Goal: Information Seeking & Learning: Learn about a topic

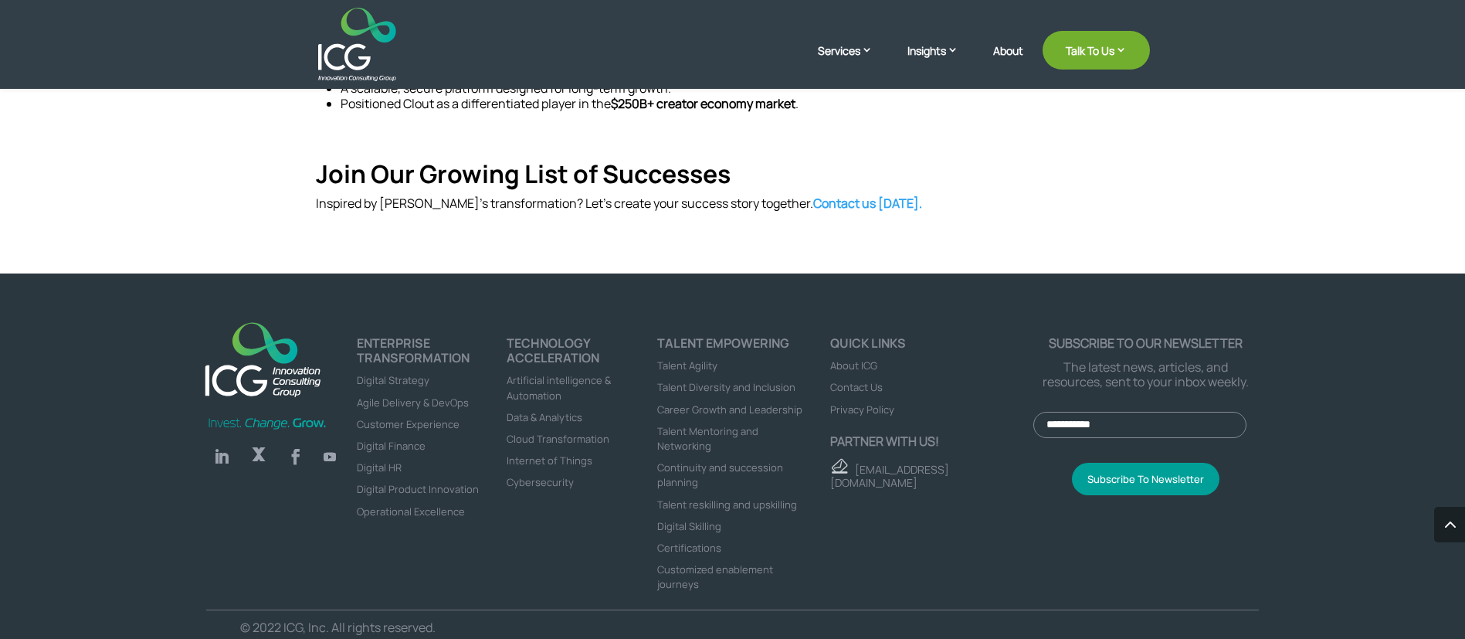
scroll to position [1068, 0]
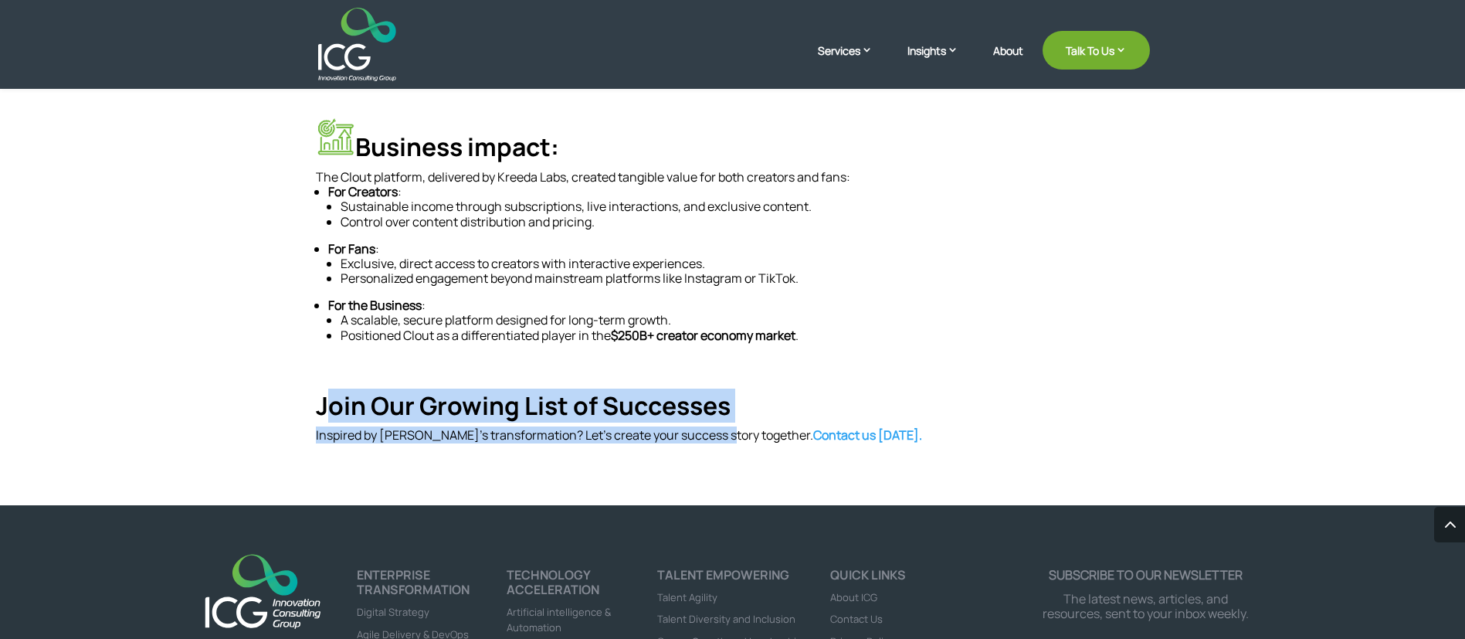
drag, startPoint x: 322, startPoint y: 385, endPoint x: 715, endPoint y: 409, distance: 393.9
click at [715, 409] on div "Join Our Growing List of Successes Inspired by Clout’s transformation? Let’s cr…" at bounding box center [733, 417] width 834 height 53
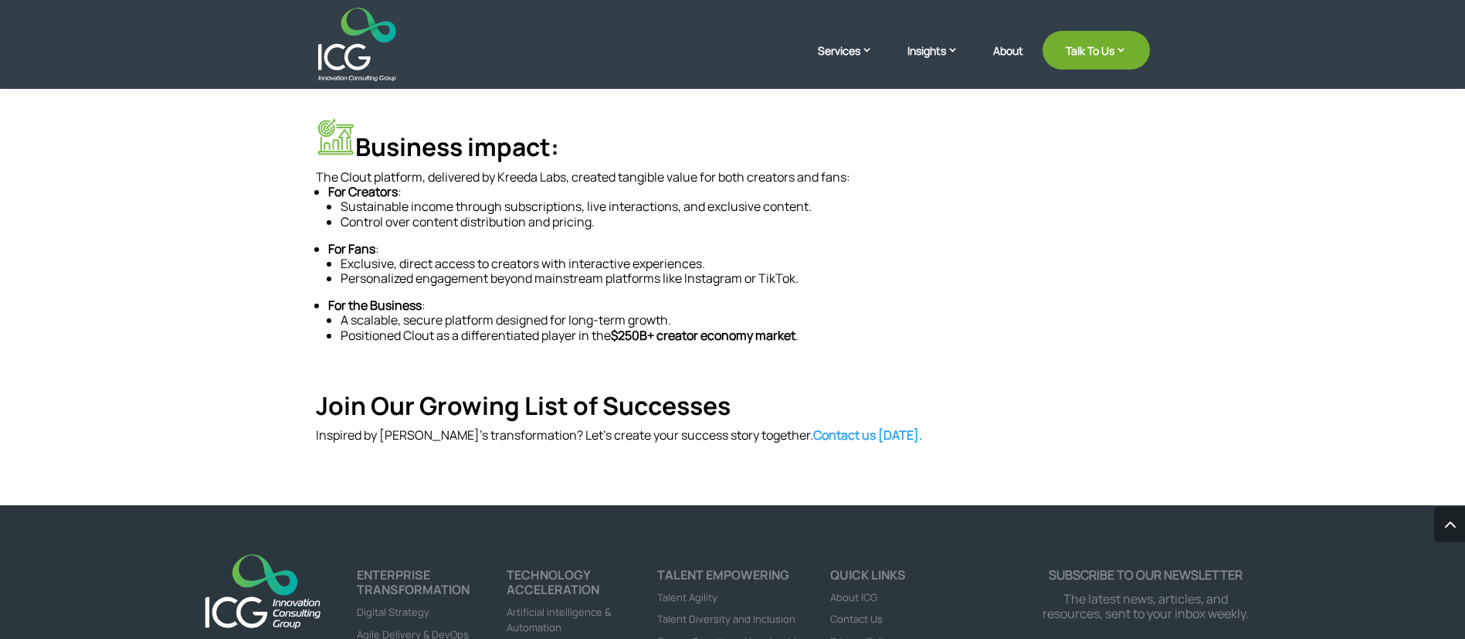
click at [319, 391] on h4 "Join Our Growing List of Successes" at bounding box center [733, 409] width 834 height 37
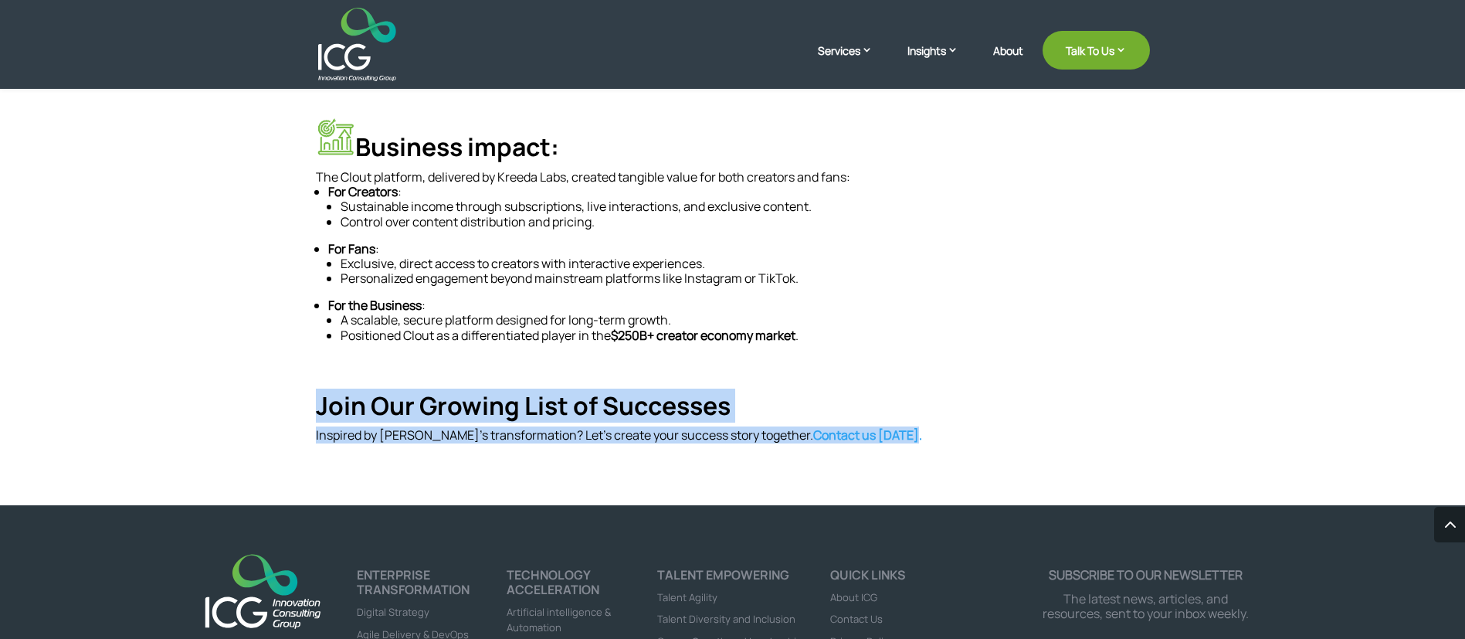
drag, startPoint x: 315, startPoint y: 382, endPoint x: 866, endPoint y: 425, distance: 552.3
copy div "Join Our Growing List of Successes Inspired by Clout’s transformation? Let’s cr…"
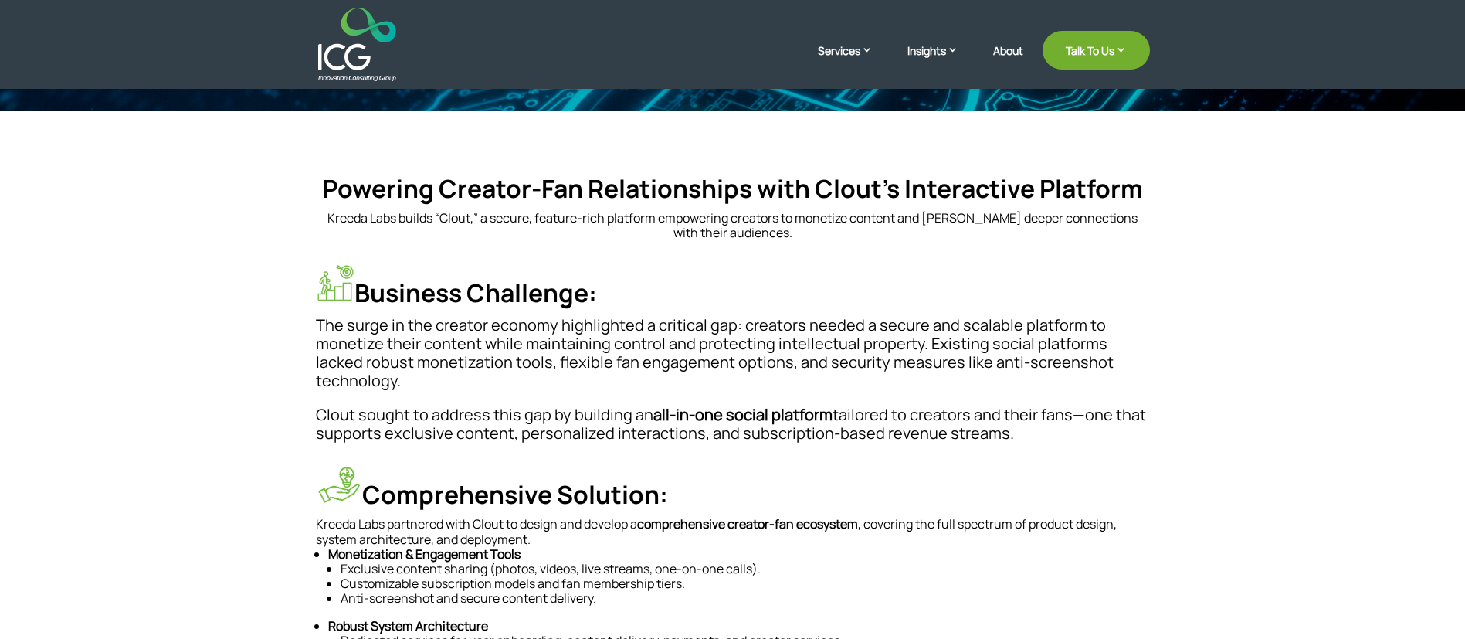
scroll to position [0, 0]
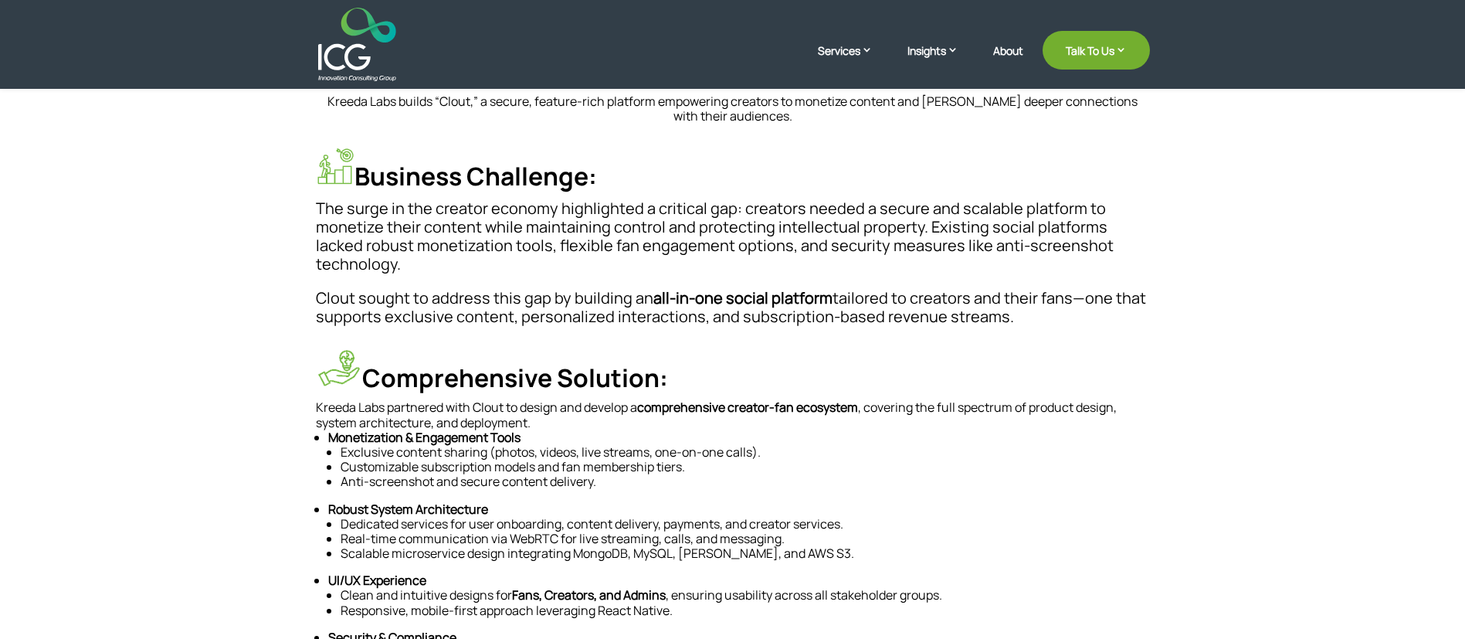
click at [548, 222] on p "The surge in the creator economy highlighted a critical gap: creators needed a …" at bounding box center [733, 244] width 834 height 90
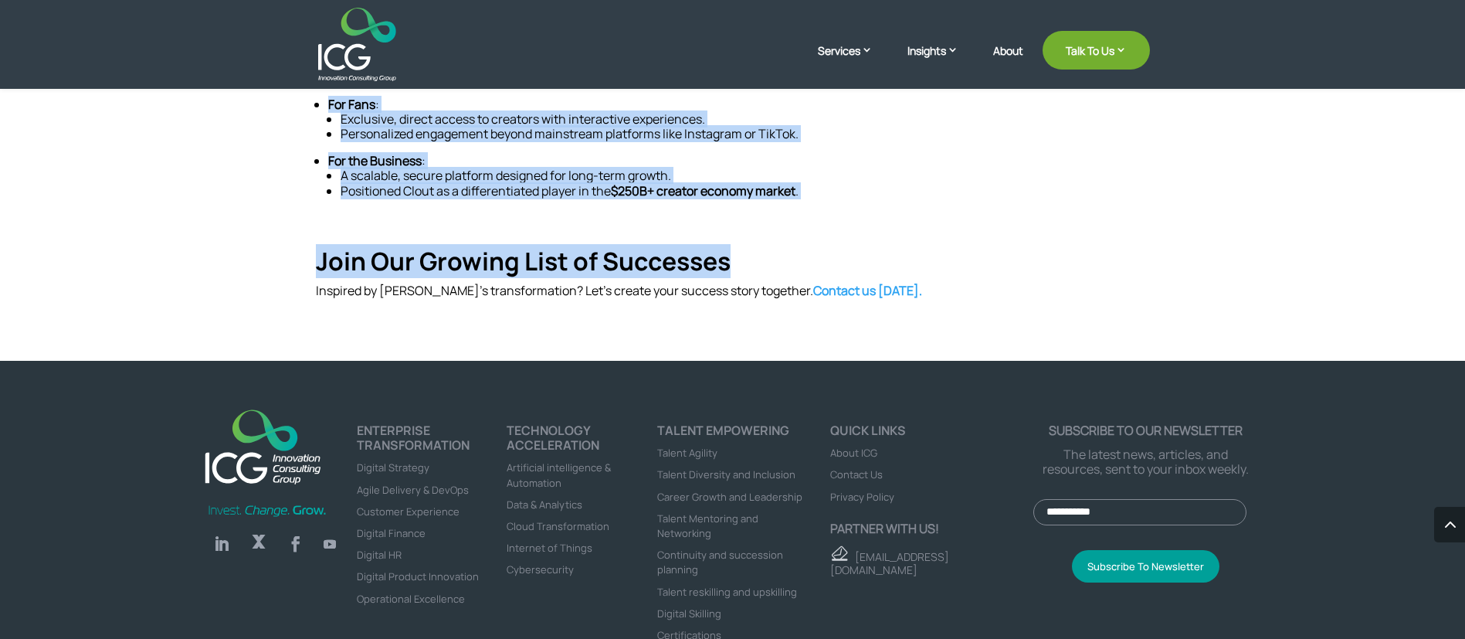
scroll to position [1043, 0]
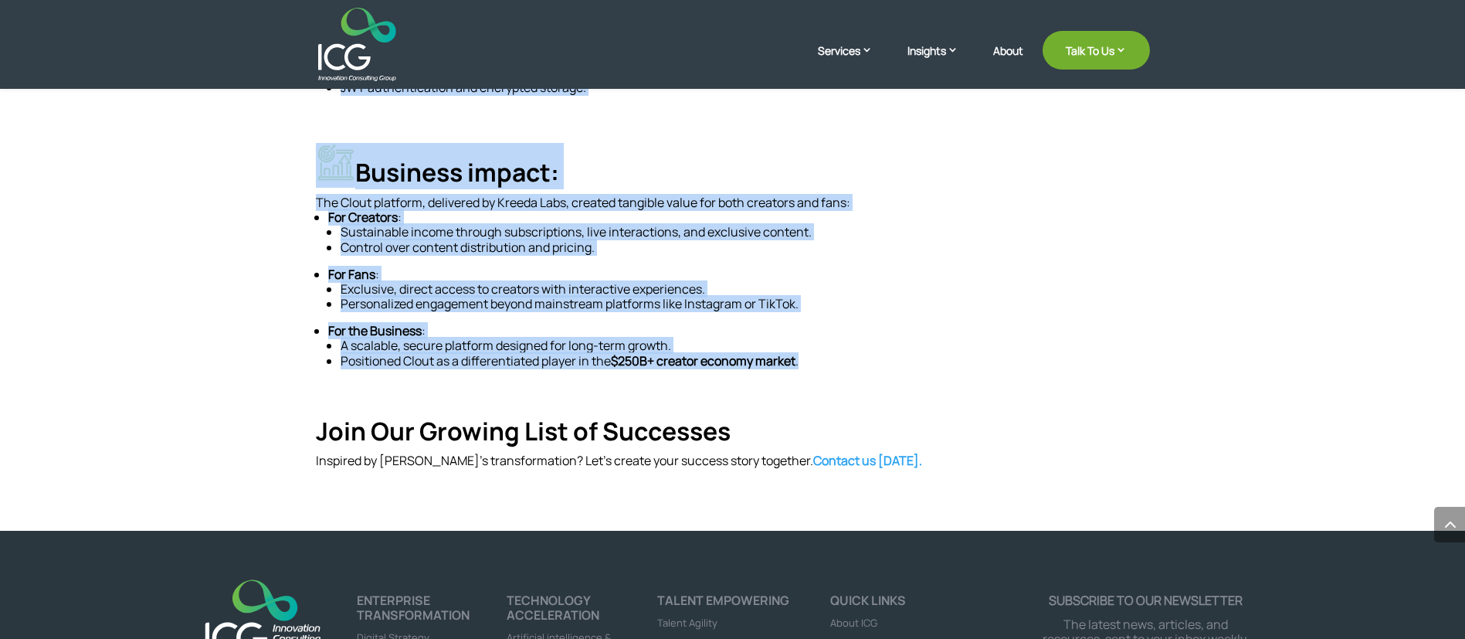
drag, startPoint x: 312, startPoint y: 281, endPoint x: 836, endPoint y: 358, distance: 529.2
copy div "Powering Creator-Fan Relationships Powering Creator-Fan Relationships with Clou…"
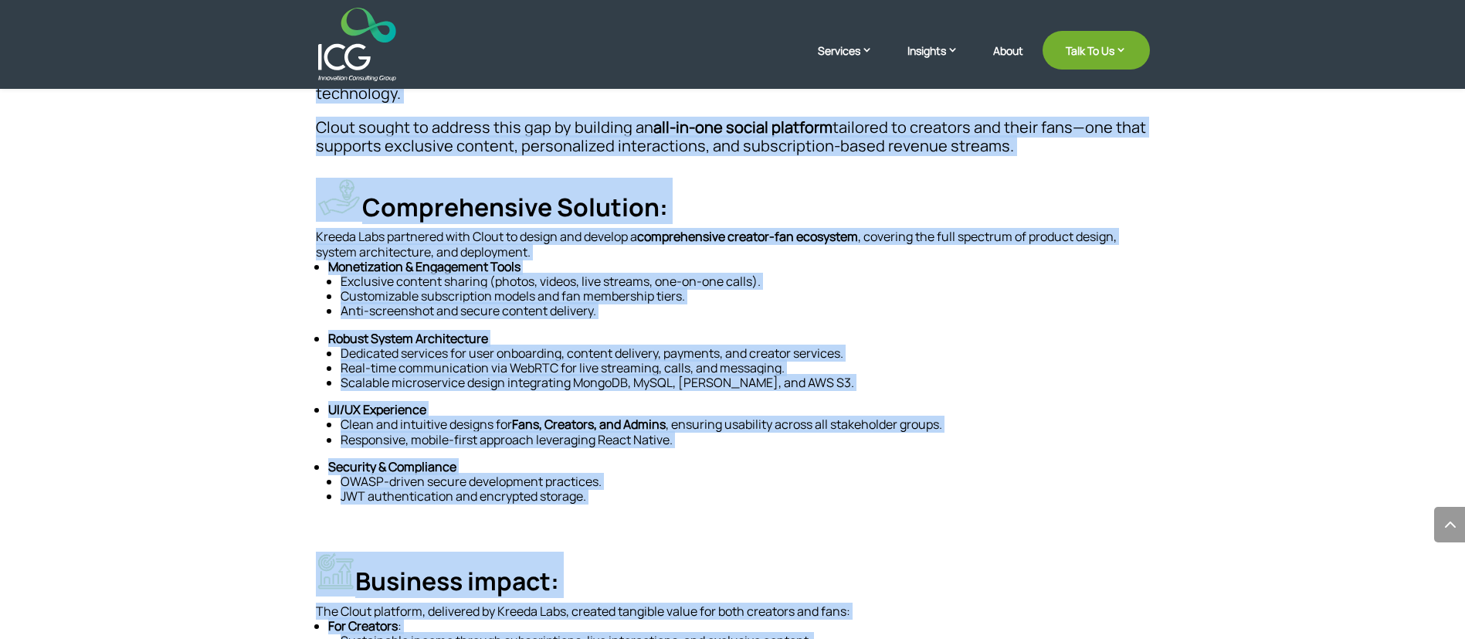
scroll to position [579, 0]
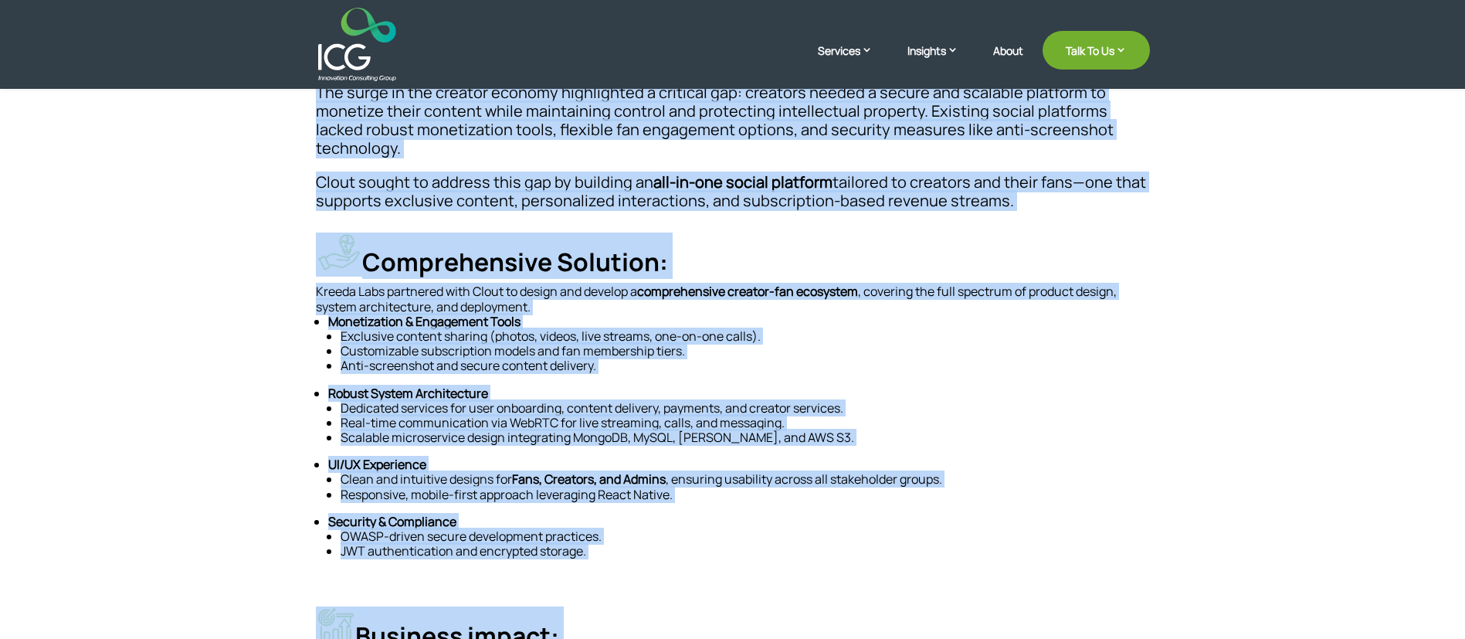
click at [429, 385] on strong "Robust System Architecture" at bounding box center [408, 393] width 160 height 17
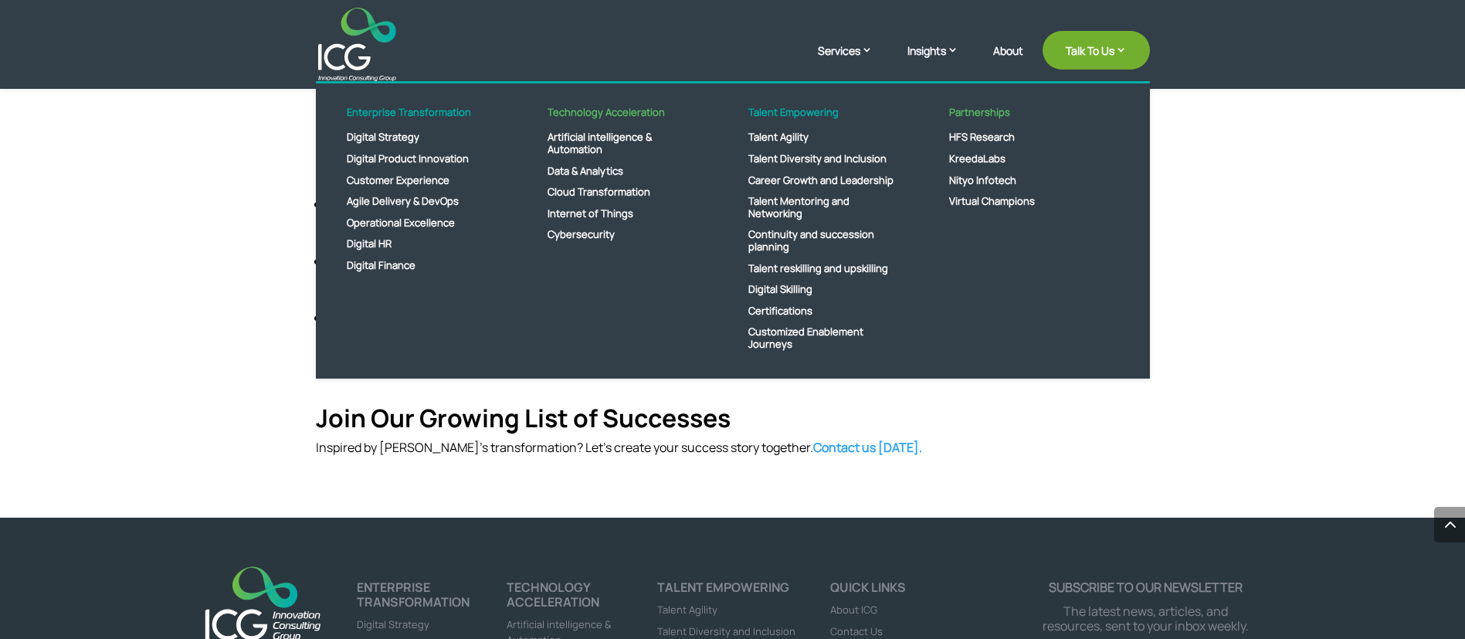
scroll to position [952, 0]
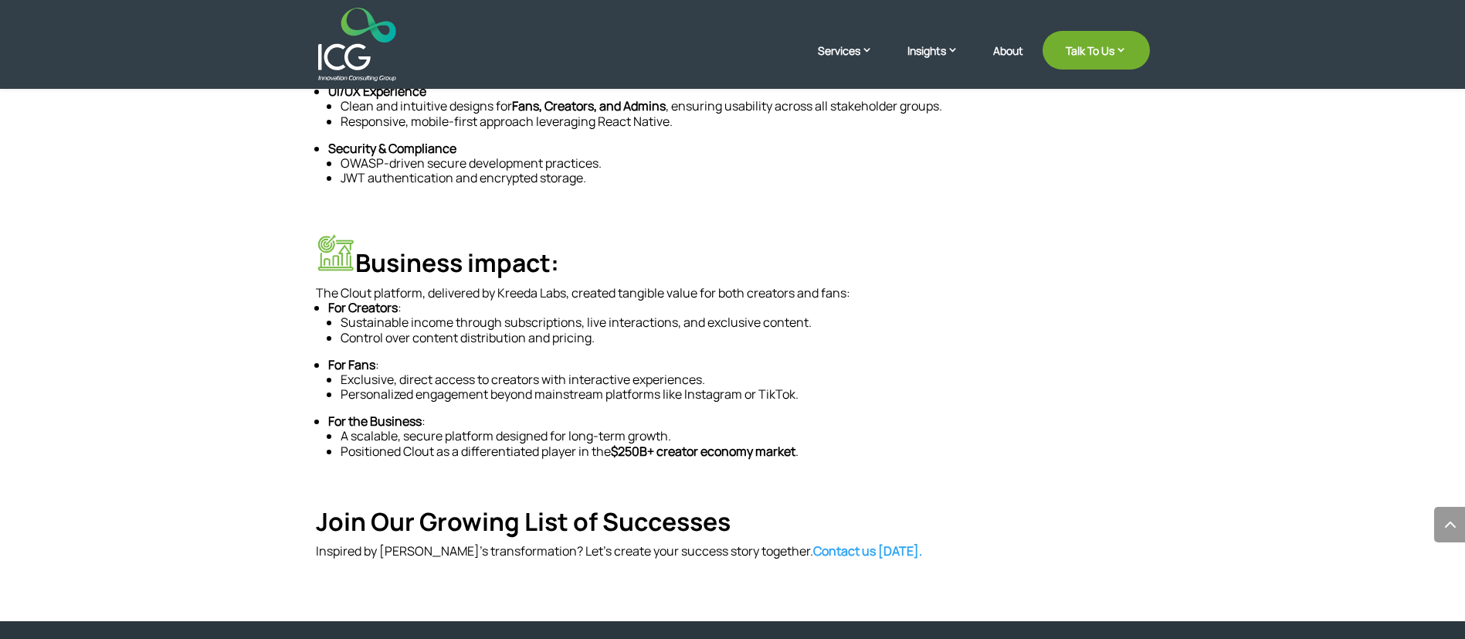
click at [288, 425] on div "Powering Creator-Fan Relationships with Clout’s Interactive Platform Kreeda Lab…" at bounding box center [732, 63] width 1465 height 1115
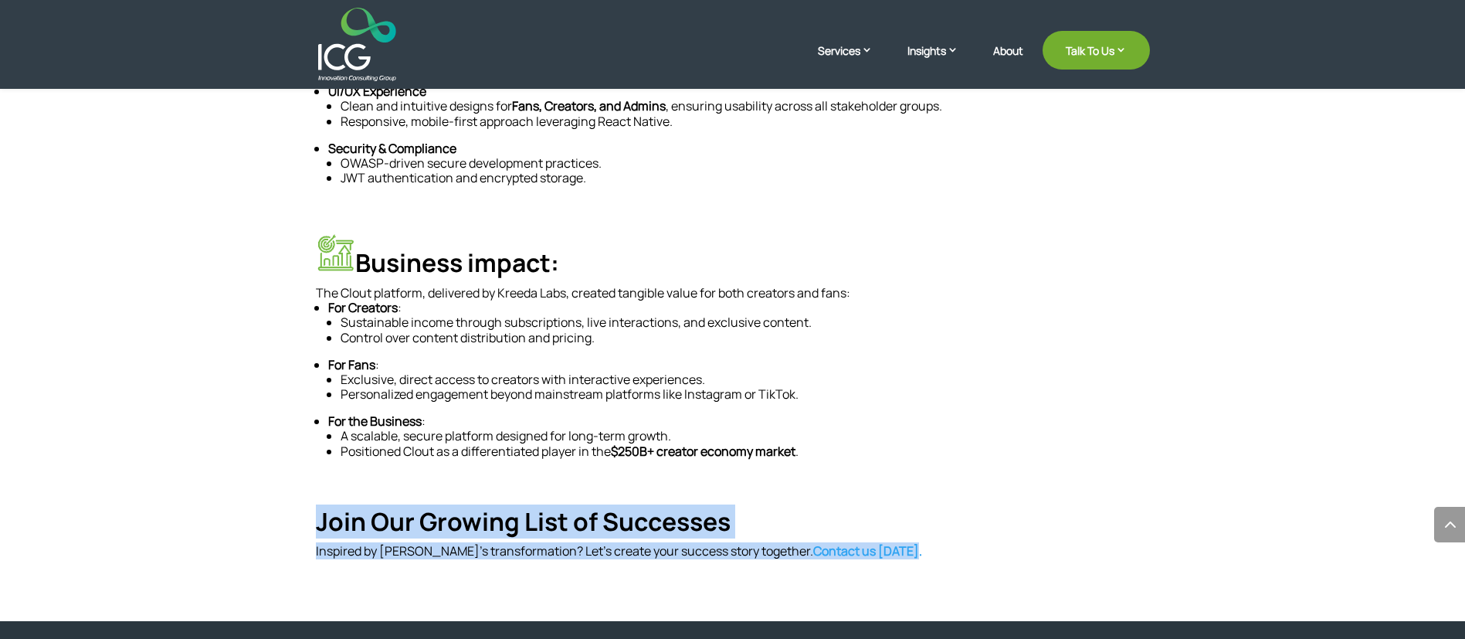
drag, startPoint x: 310, startPoint y: 504, endPoint x: 886, endPoint y: 559, distance: 578.0
click at [886, 425] on div "Powering Creator-Fan Relationships with Clout’s Interactive Platform Kreeda Lab…" at bounding box center [732, 63] width 1465 height 1115
drag, startPoint x: 698, startPoint y: 477, endPoint x: 694, endPoint y: 497, distance: 20.6
copy div "Join Our Growing List of Successes Inspired by Clout’s transformation? Let’s cr…"
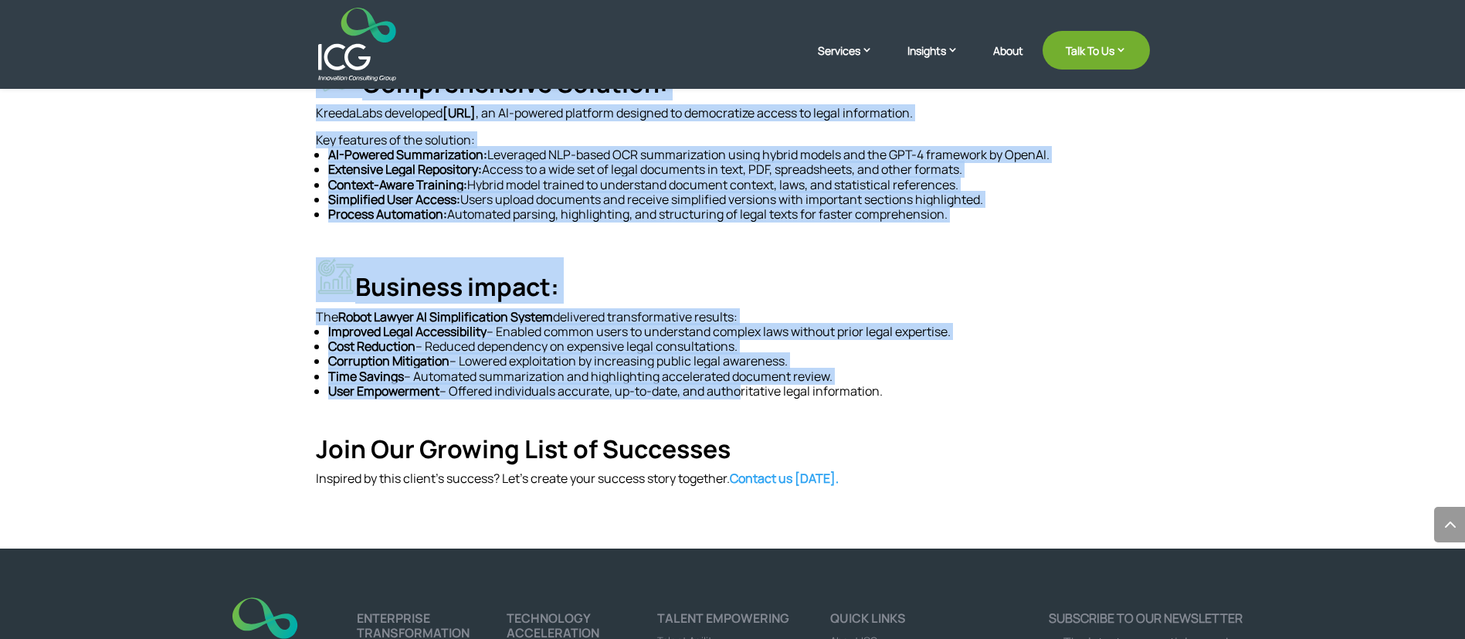
scroll to position [837, 0]
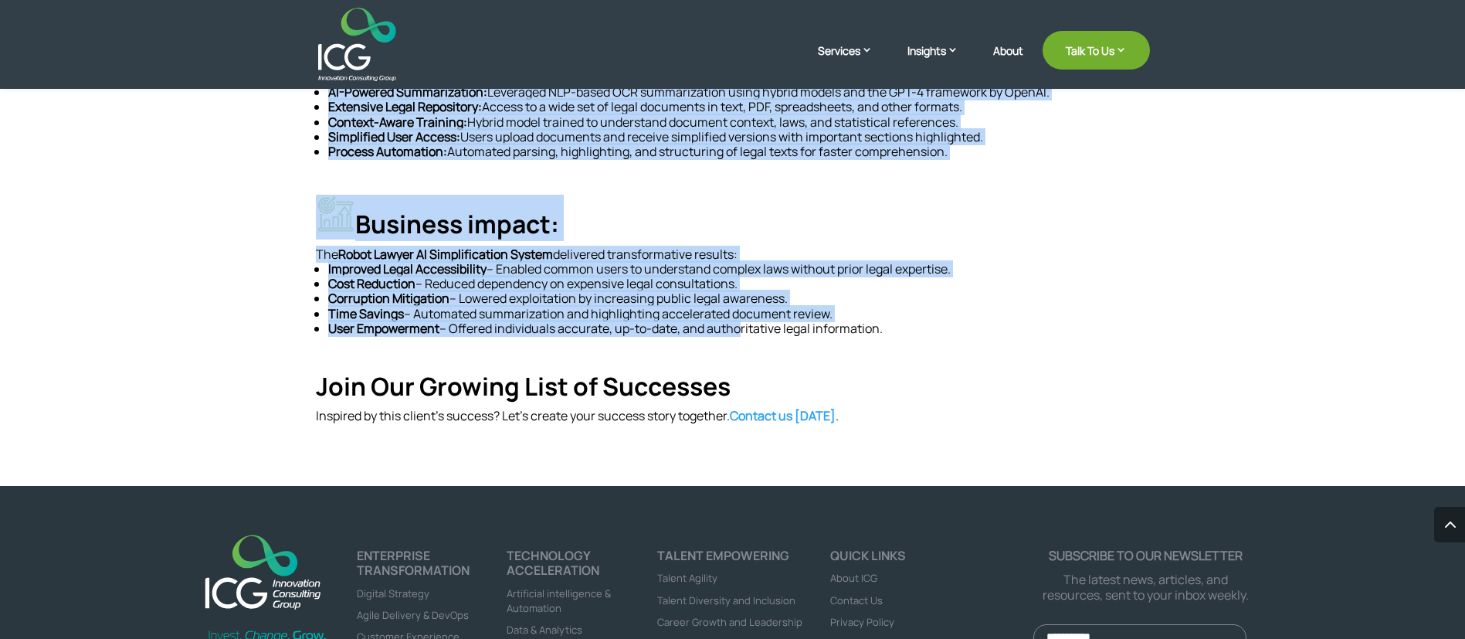
drag, startPoint x: 320, startPoint y: 140, endPoint x: 897, endPoint y: 337, distance: 609.6
copy div "AI Robot Lawyer Simplifies Legal Documents AI Robot Lawyer Simplifies Legal Doc…"
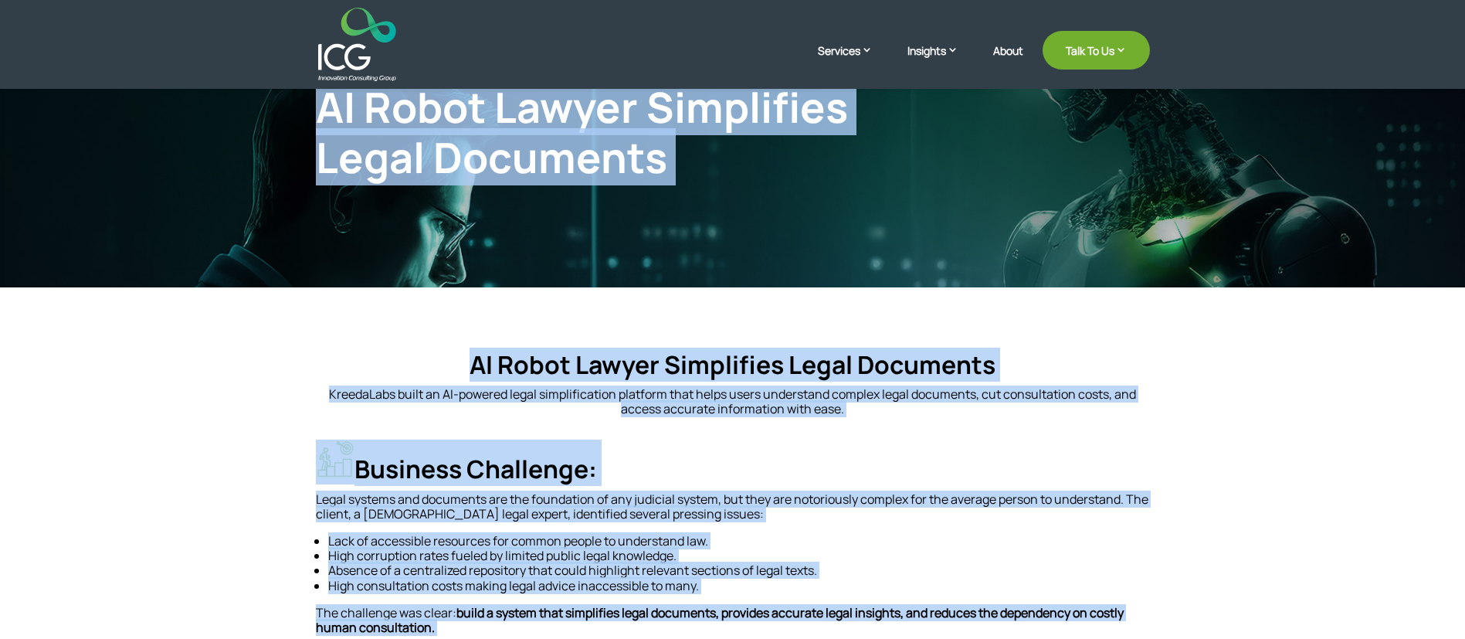
scroll to position [142, 0]
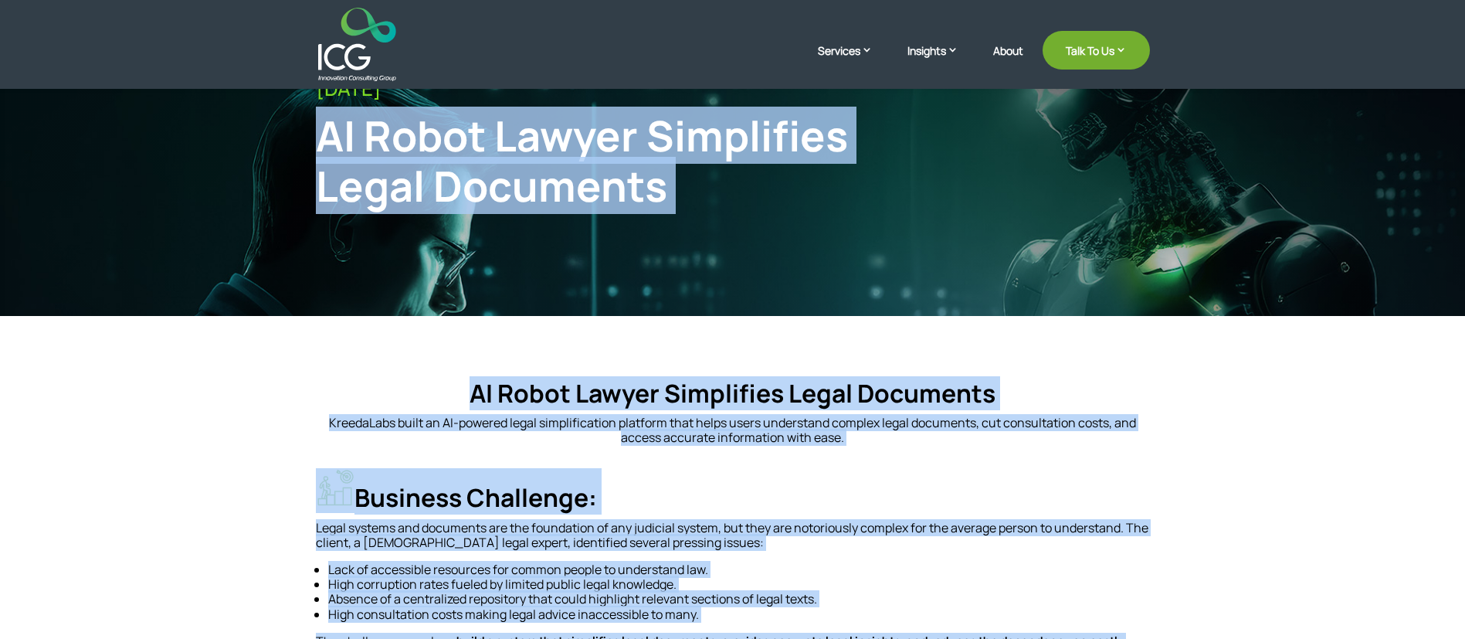
click at [475, 422] on p "KreedaLabs built an AI-powered legal simplification platform that helps users u…" at bounding box center [733, 429] width 834 height 29
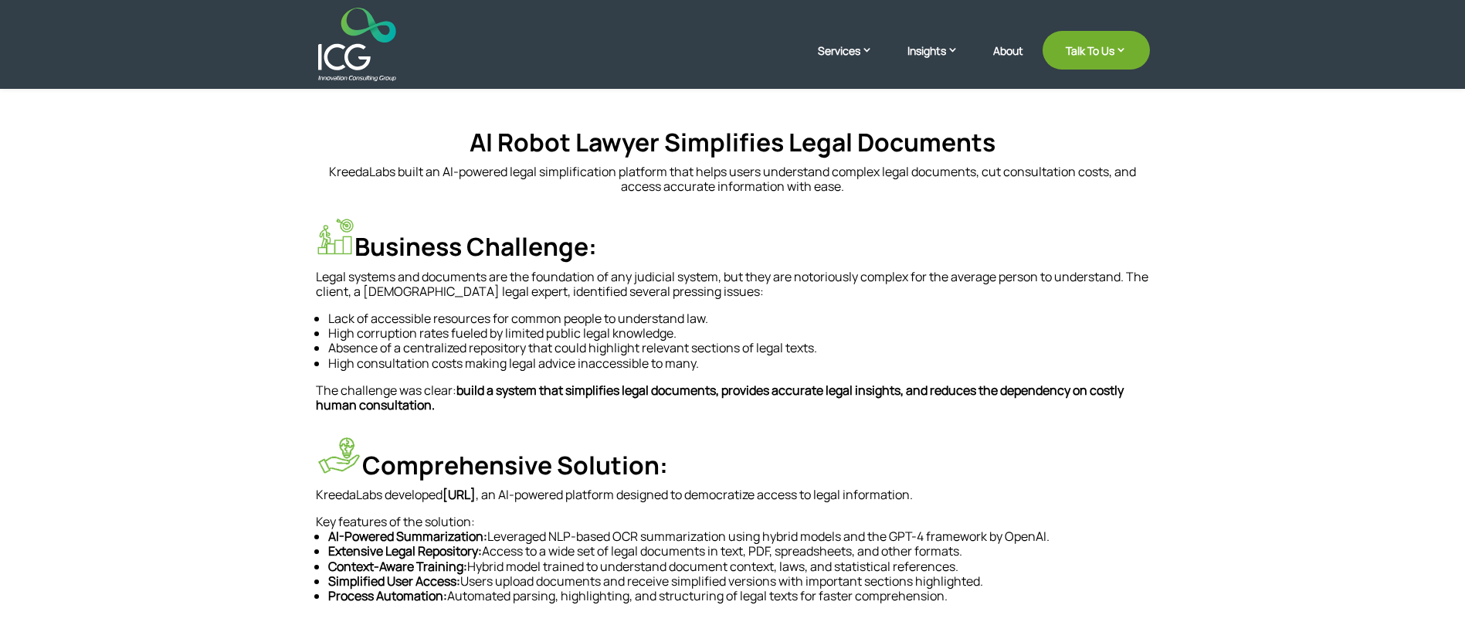
scroll to position [374, 0]
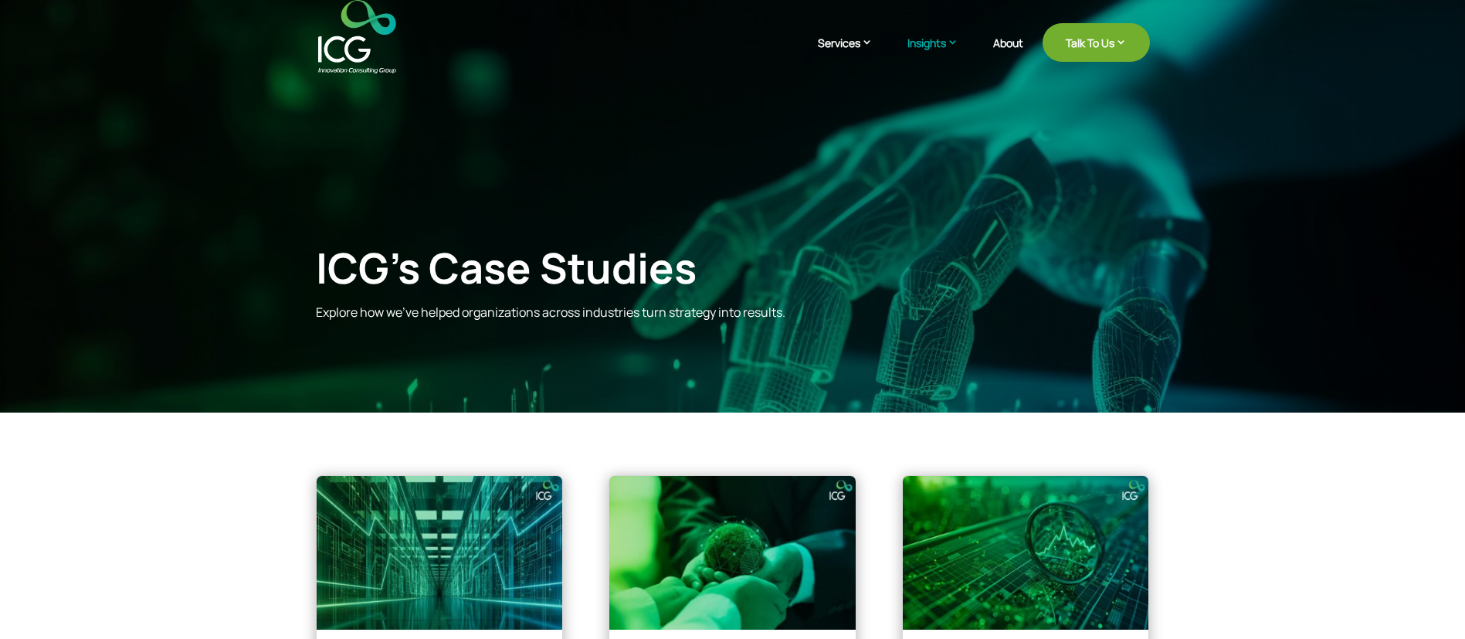
click at [976, 636] on article "Driving Digital Transformation for UAE’s Largest Insurance Provider Sep 2, 2025…" at bounding box center [1025, 608] width 247 height 266
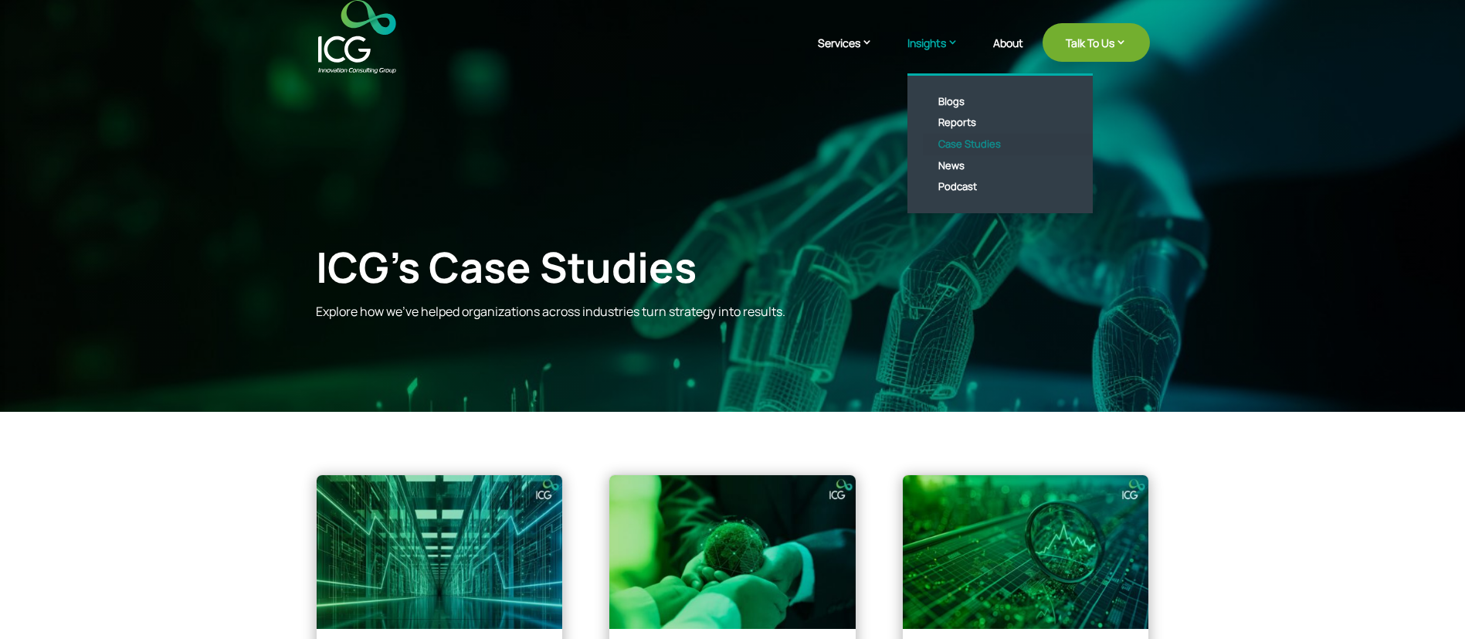
click at [961, 146] on link "Case Studies" at bounding box center [1012, 145] width 178 height 22
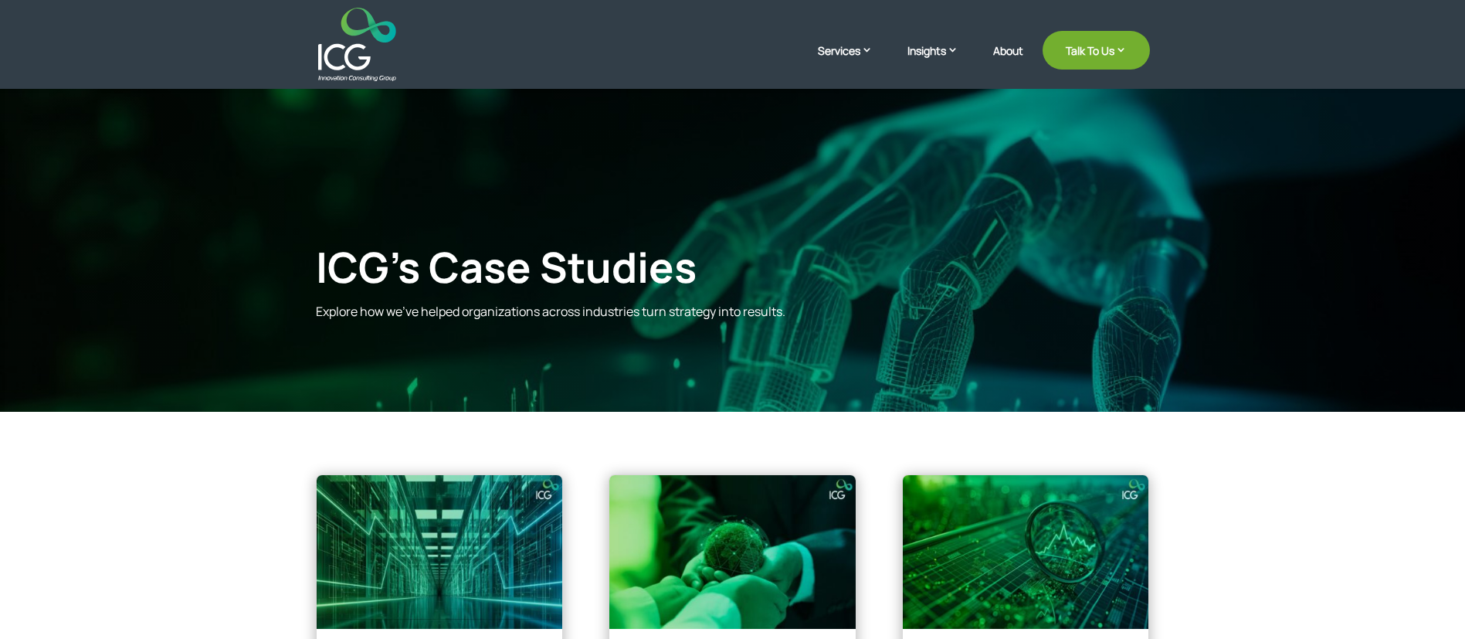
scroll to position [348, 0]
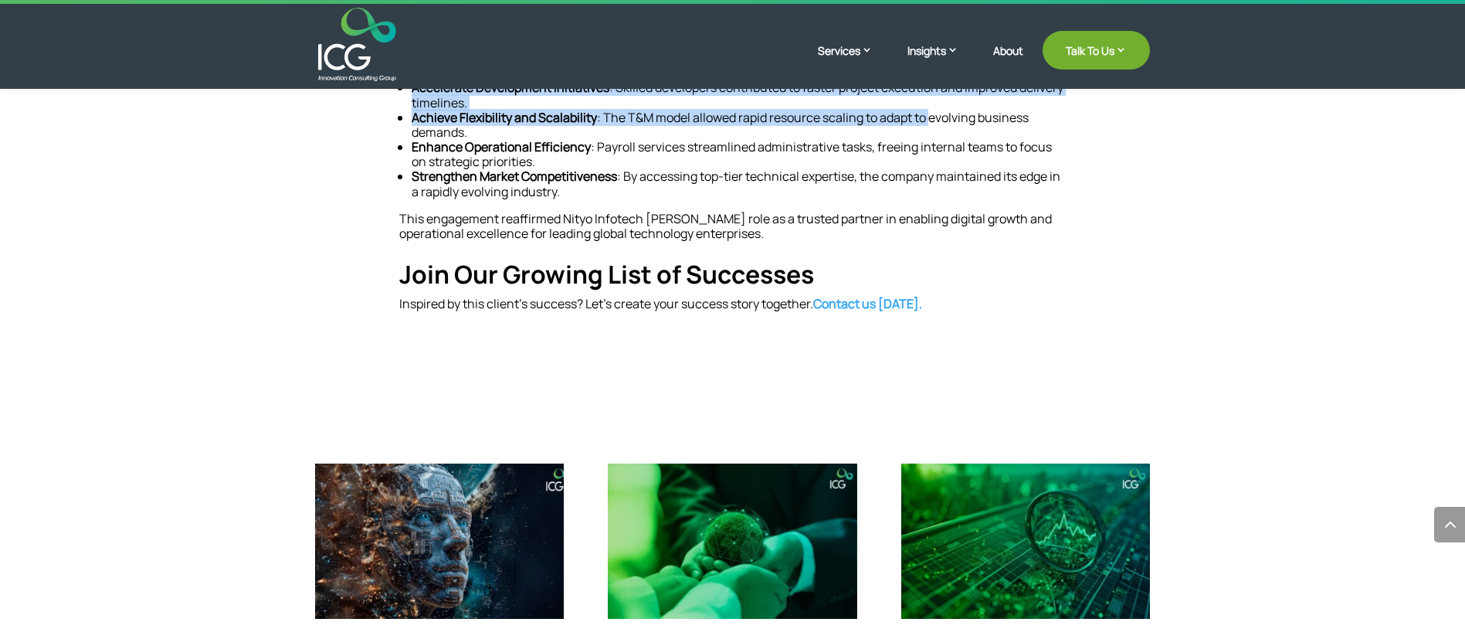
scroll to position [811, 0]
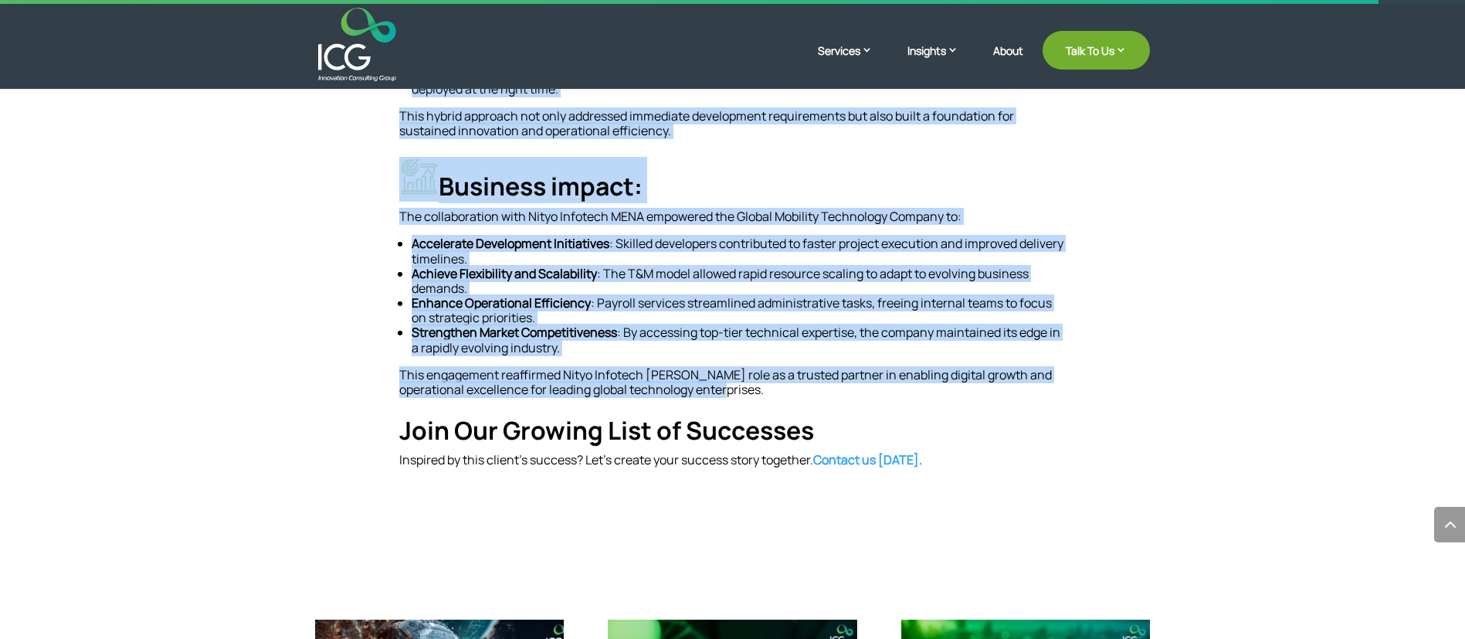
drag, startPoint x: 395, startPoint y: 260, endPoint x: 1067, endPoint y: 385, distance: 683.4
click at [1067, 385] on div "Empowering a Global Mobility Technology Leader with Skilled IT Resource Deploym…" at bounding box center [733, 69] width 834 height 924
copy div "Empowering a Global Mobility Technology Leader with Skilled IT Resource Deploym…"
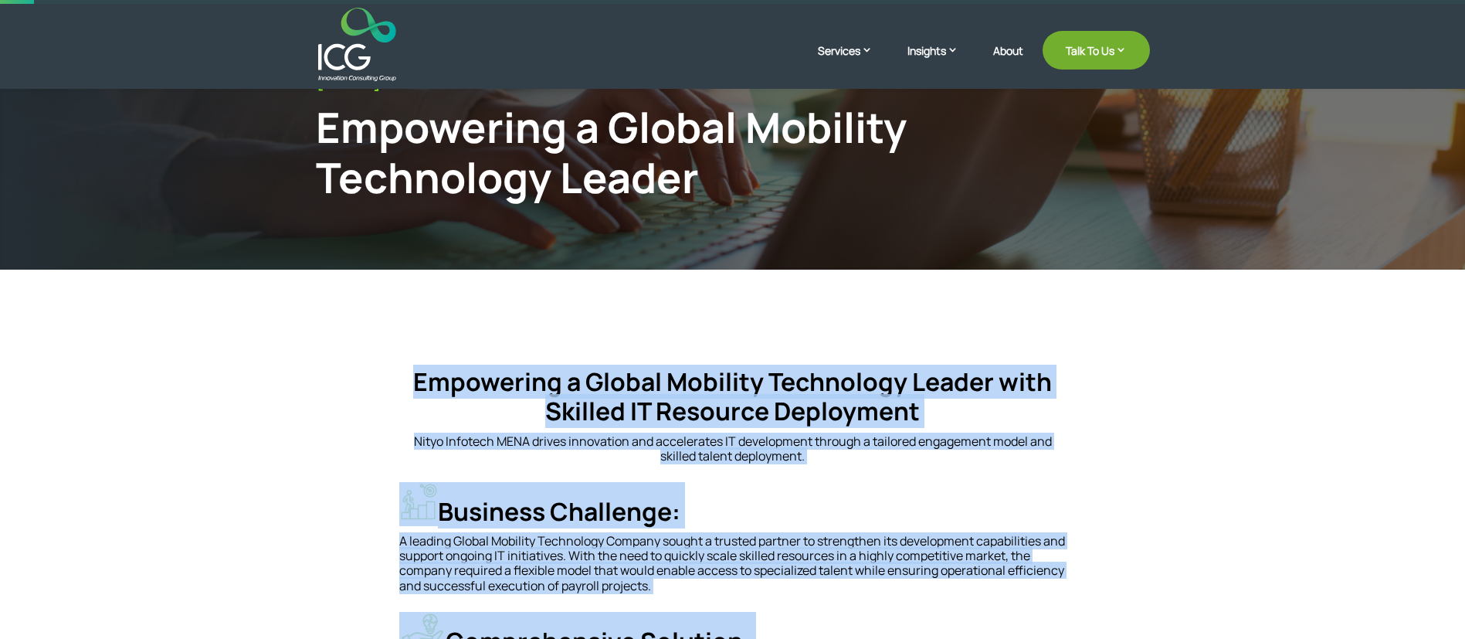
scroll to position [348, 0]
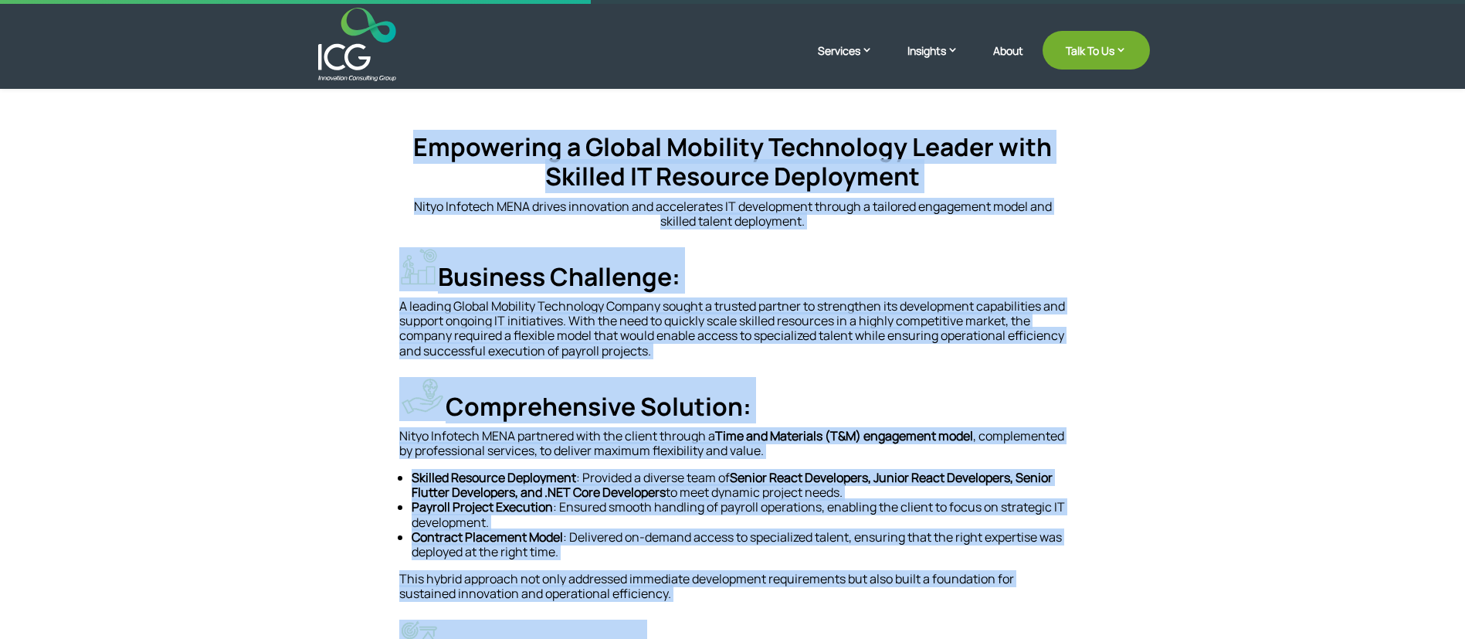
click at [676, 243] on div "Empowering a Global Mobility Technology Leader with Skilled IT Resource Deploym…" at bounding box center [732, 531] width 667 height 799
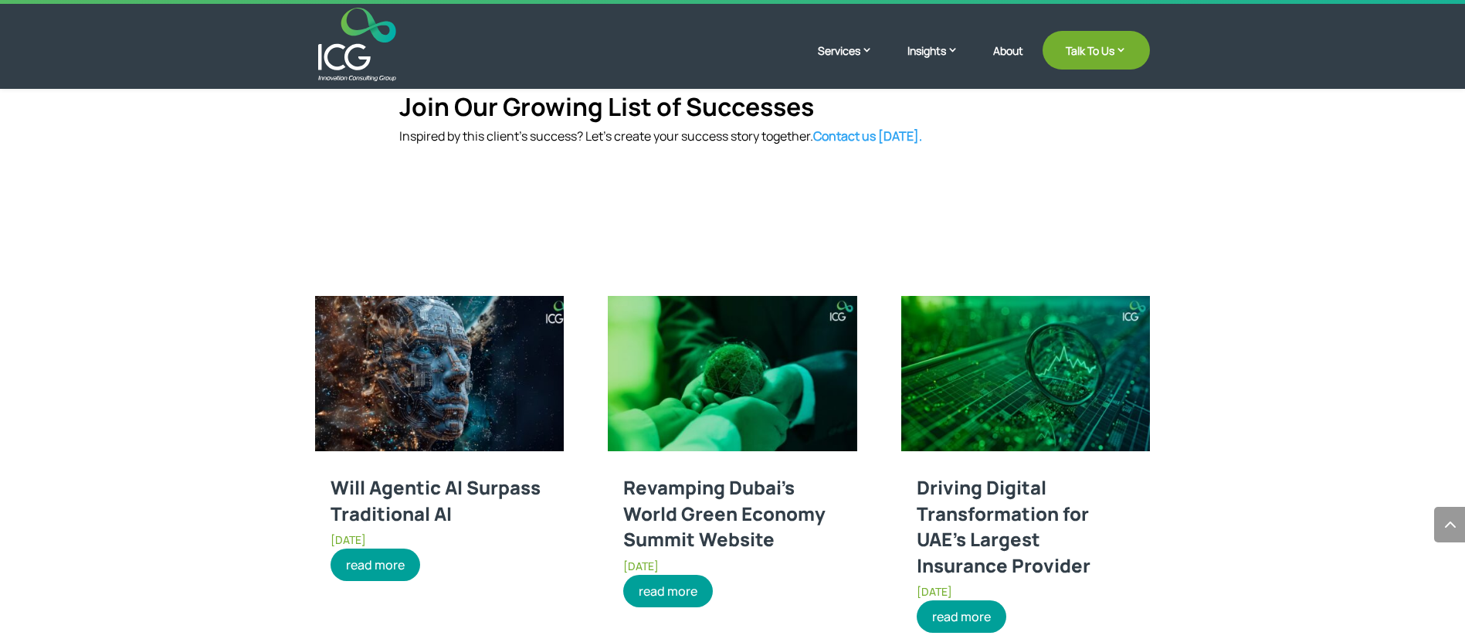
scroll to position [1043, 0]
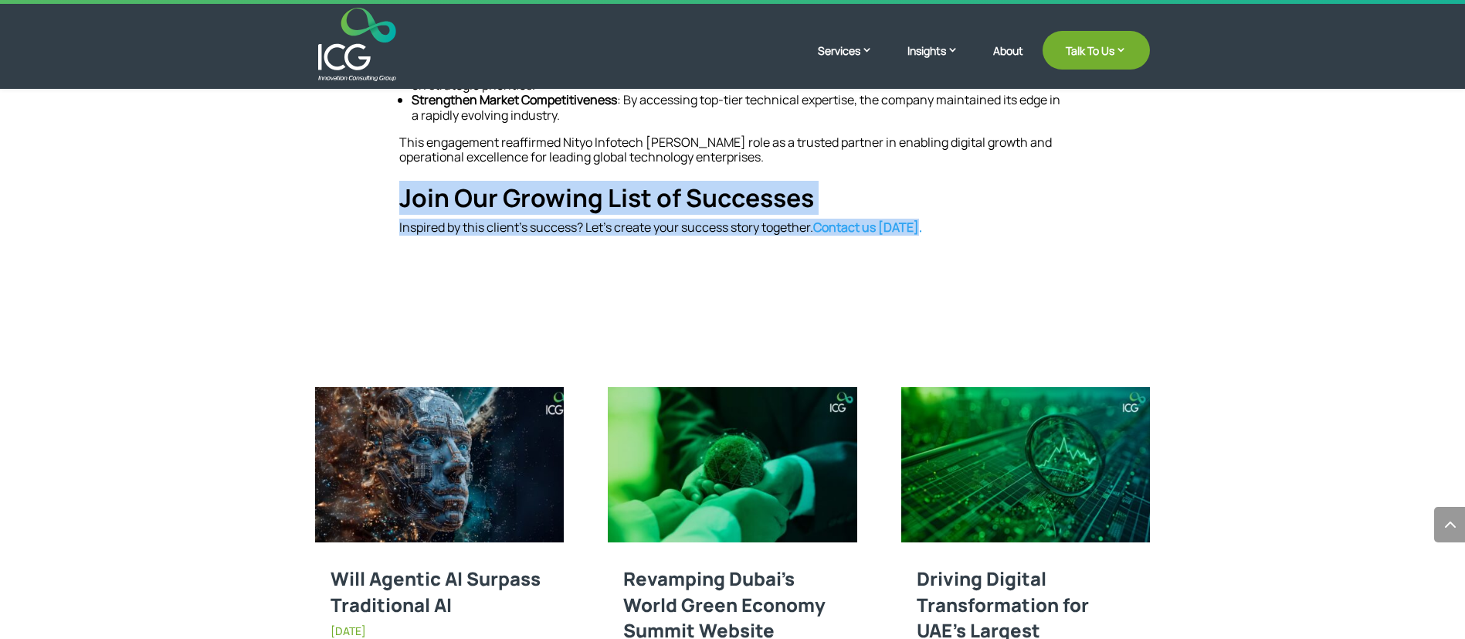
drag, startPoint x: 387, startPoint y: 202, endPoint x: 1011, endPoint y: 256, distance: 626.3
copy div "Join Our Growing List of Successes Inspired by this client’s success? Let’s cre…"
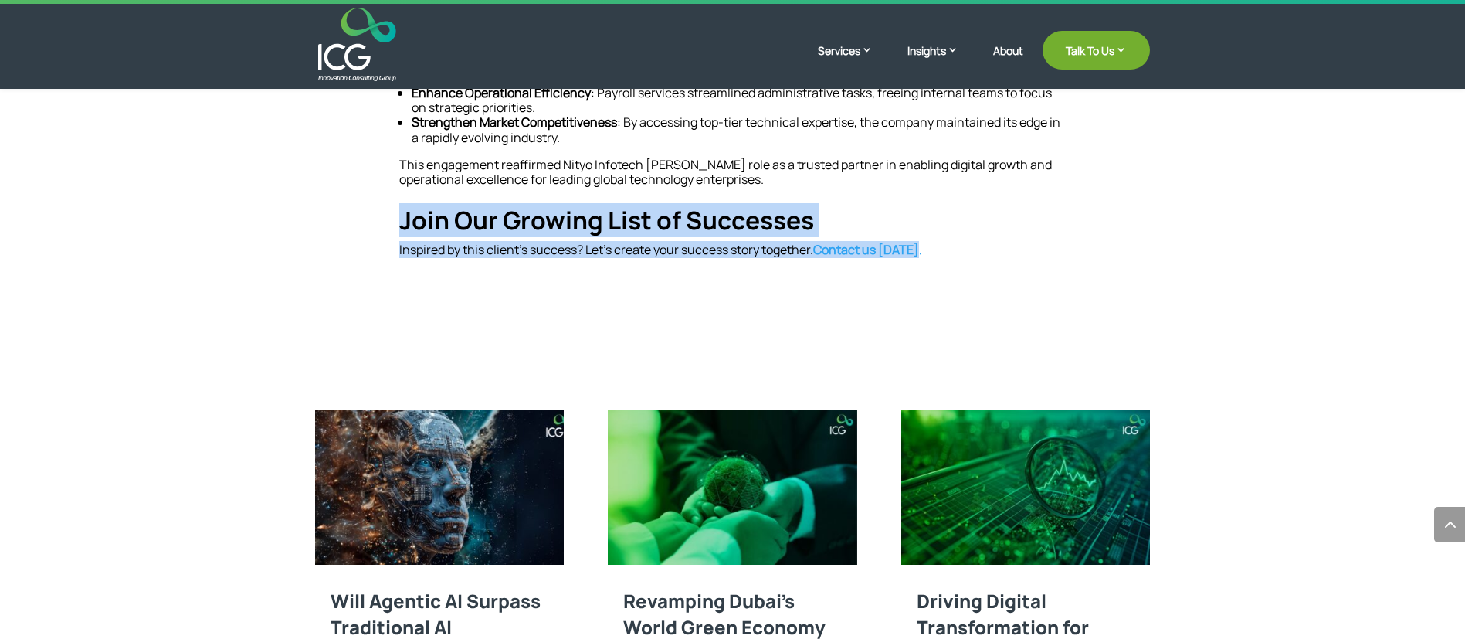
scroll to position [927, 0]
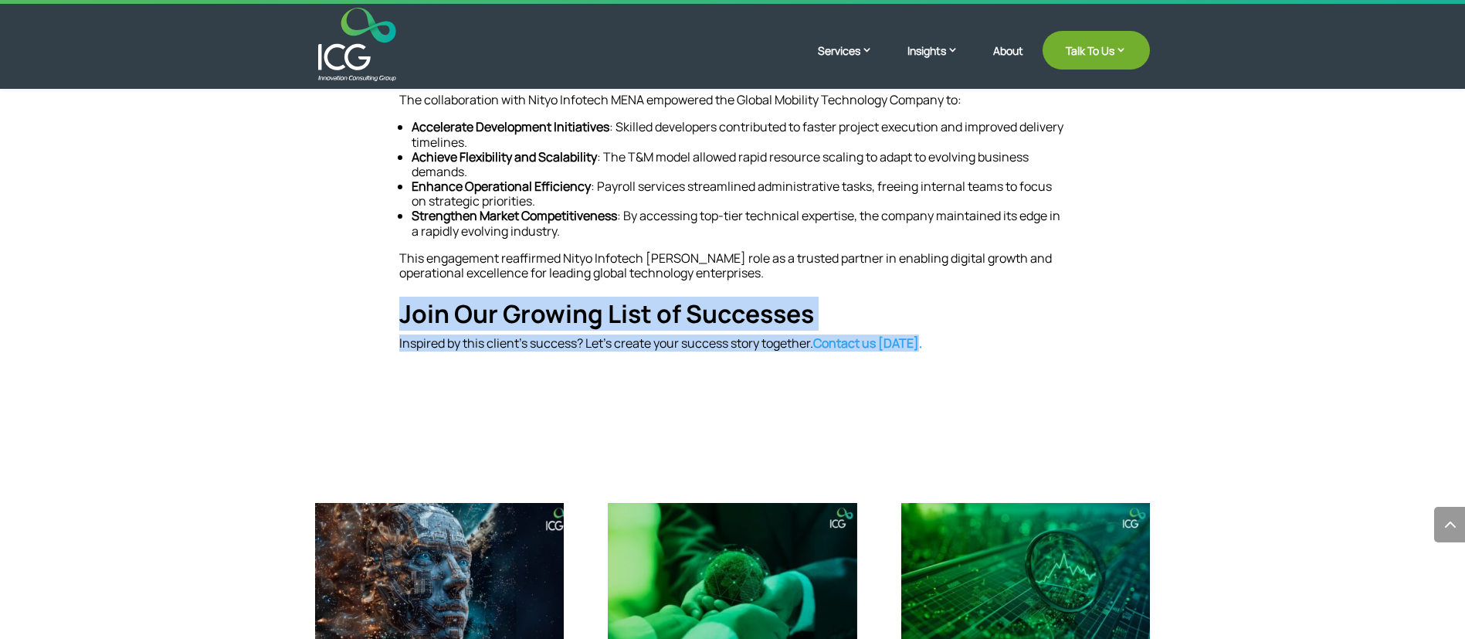
copy div "Join Our Growing List of Successes Inspired by this client’s success? Let’s cre…"
drag, startPoint x: 735, startPoint y: 292, endPoint x: 715, endPoint y: 311, distance: 27.9
copy div "Join Our Growing List of Successes Inspired by this client’s success? Let’s cre…"
